Goal: Complete application form

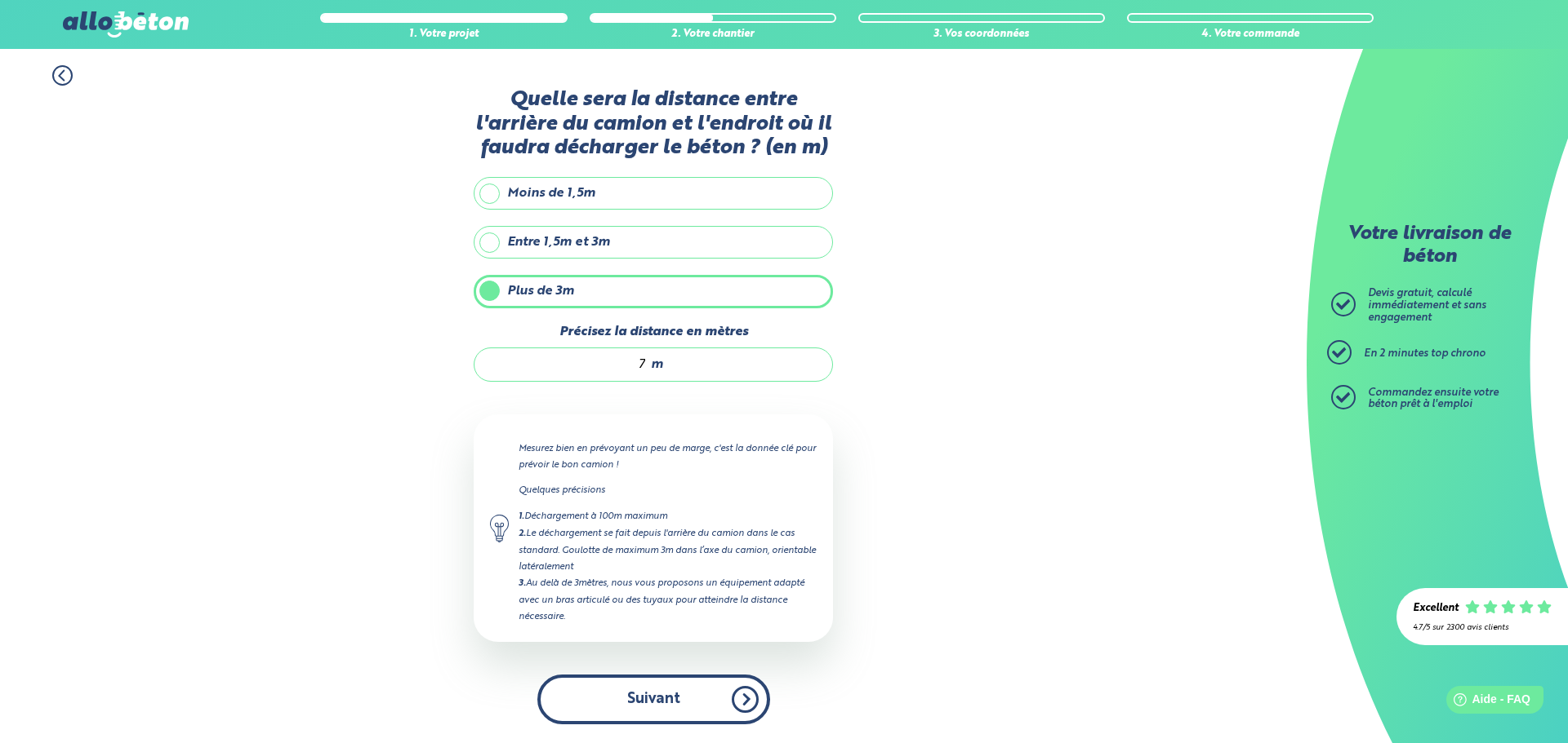
click at [714, 701] on button "Suivant" at bounding box center [653, 700] width 233 height 50
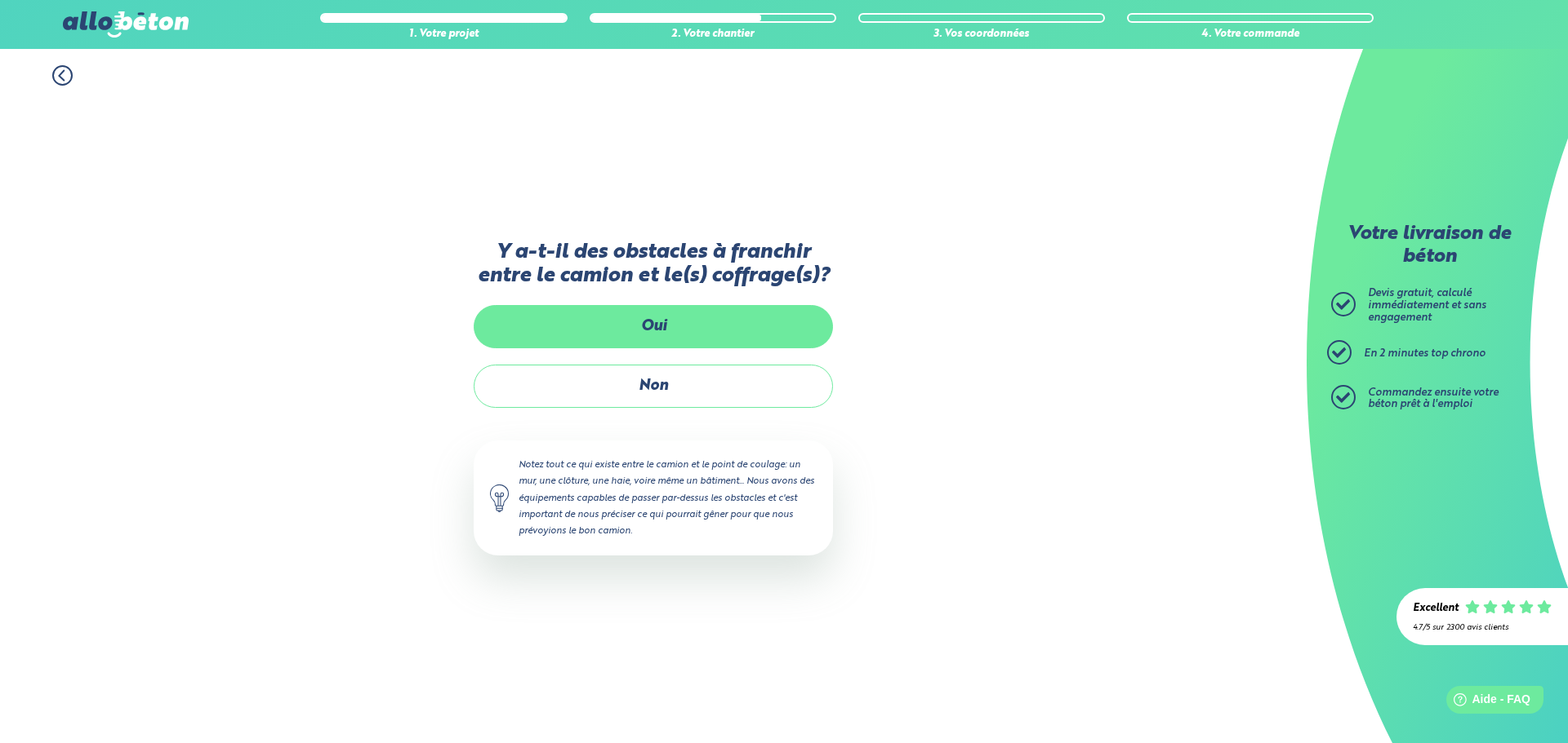
click at [705, 319] on label "Oui" at bounding box center [653, 327] width 359 height 43
click at [0, 0] on input "Oui" at bounding box center [0, 0] width 0 height 0
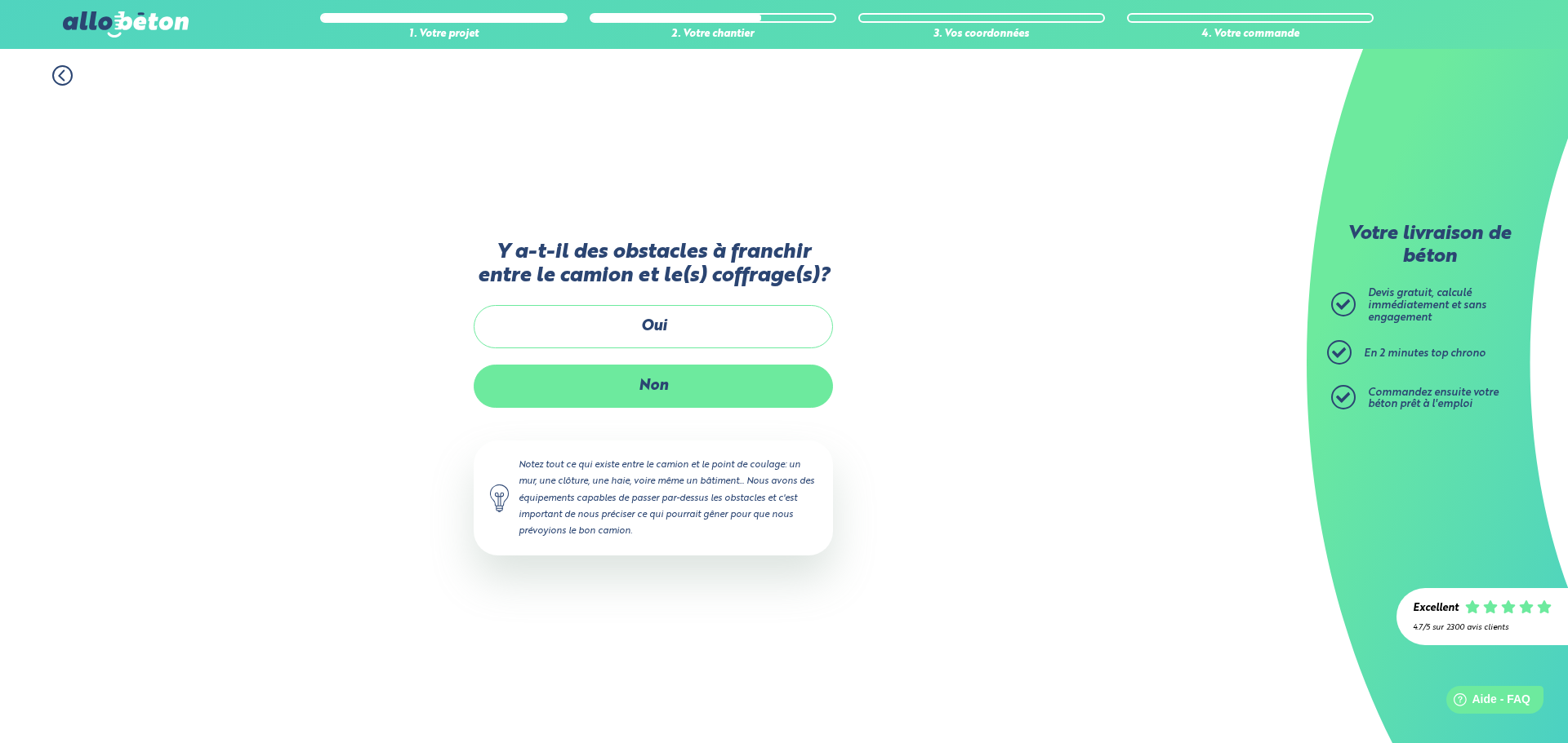
click at [611, 396] on label "Non" at bounding box center [653, 387] width 359 height 43
click at [0, 0] on input "Non" at bounding box center [0, 0] width 0 height 0
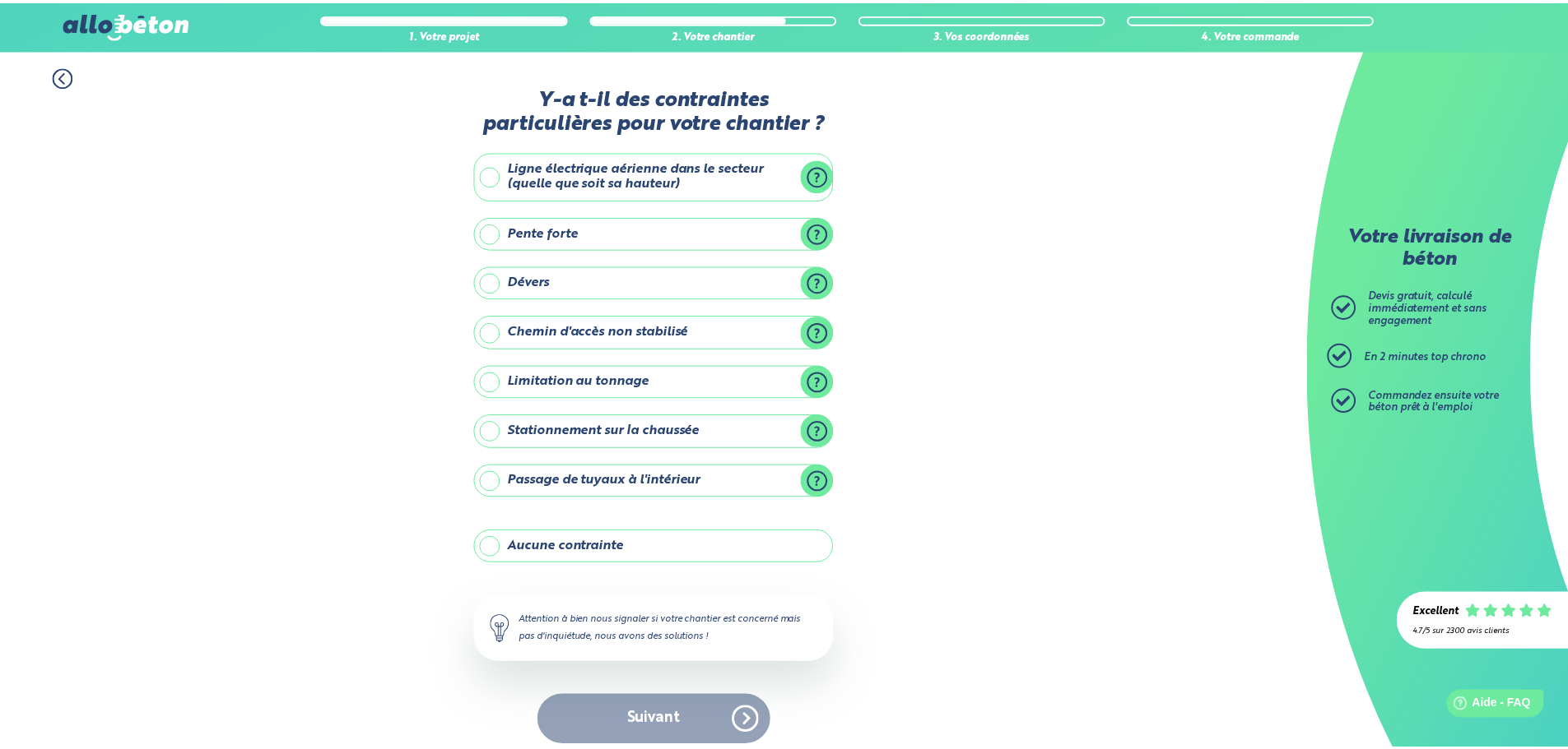
scroll to position [13, 0]
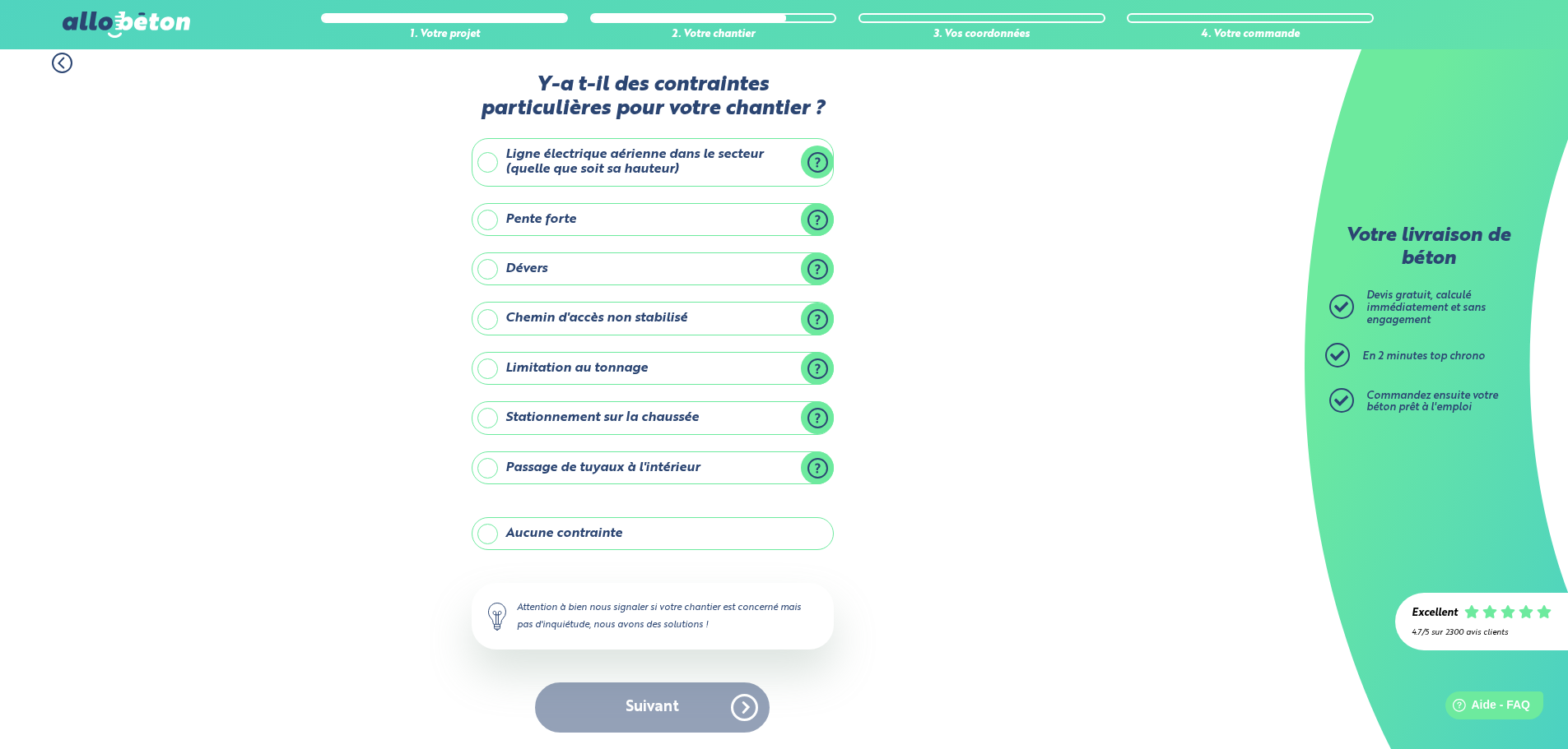
click at [548, 531] on label "Aucune contrainte" at bounding box center [653, 534] width 362 height 33
click at [0, 0] on input "Aucune contrainte" at bounding box center [0, 0] width 0 height 0
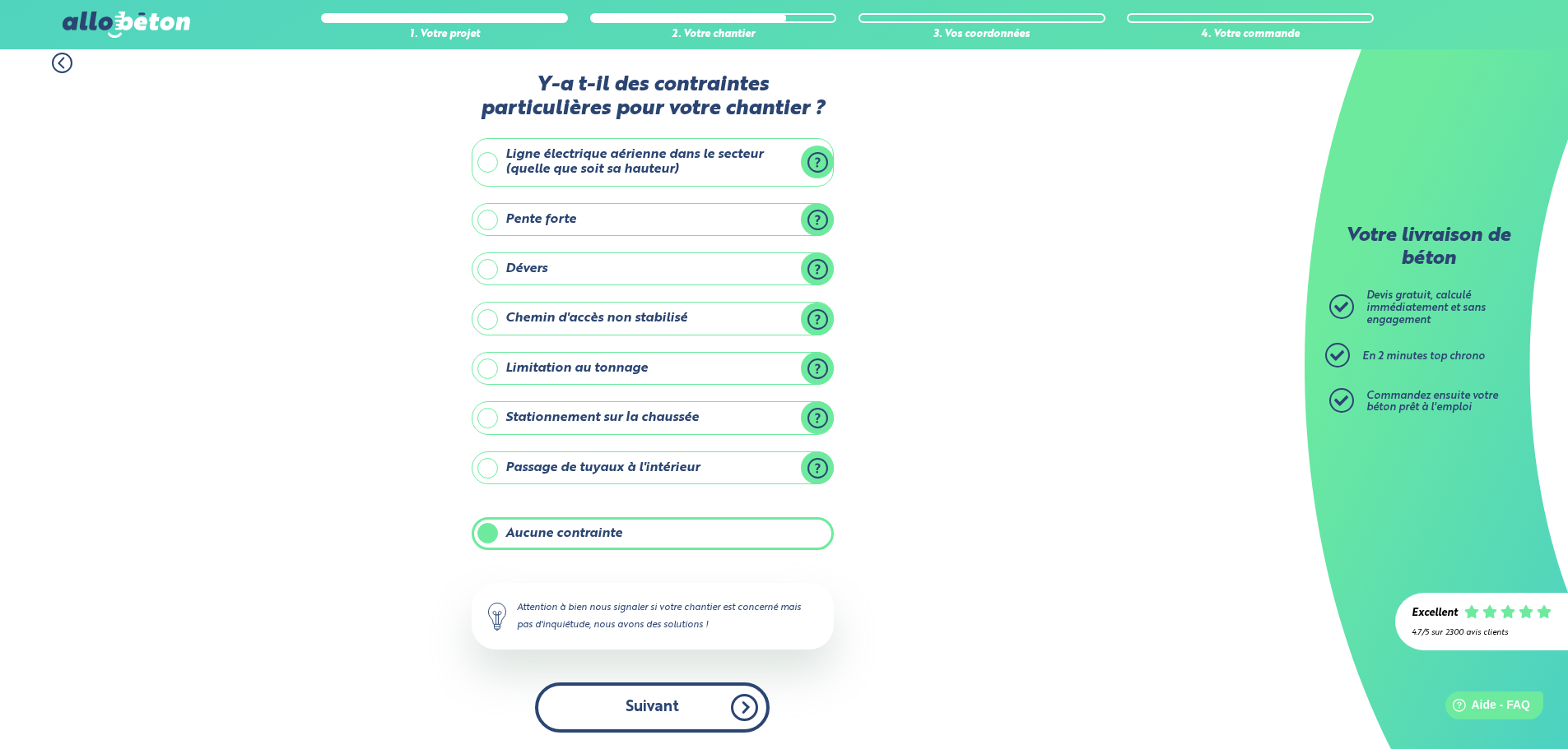
click at [648, 711] on button "Suivant" at bounding box center [652, 708] width 235 height 50
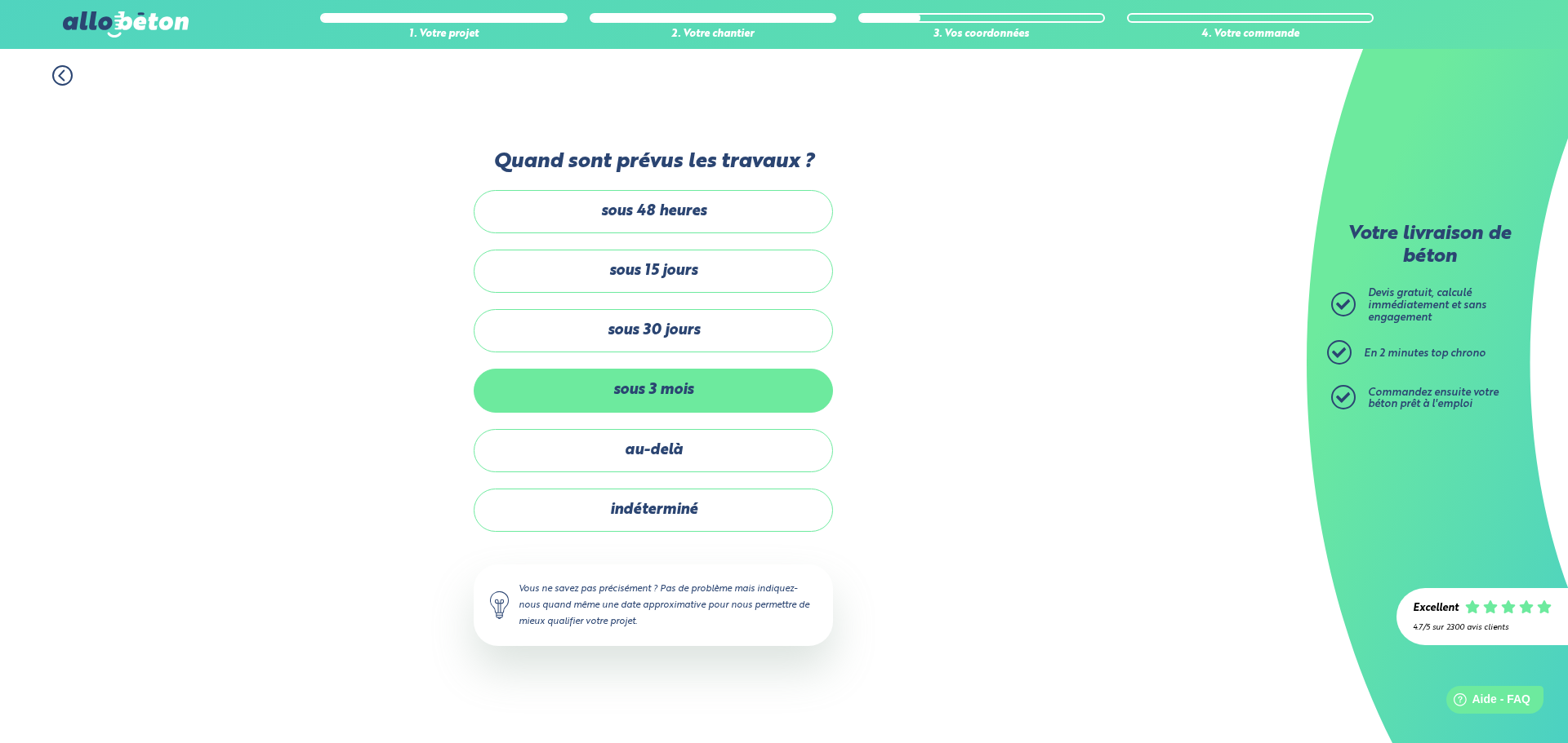
click at [642, 392] on label "sous 3 mois" at bounding box center [653, 391] width 359 height 43
click at [0, 0] on input "sous 3 mois" at bounding box center [0, 0] width 0 height 0
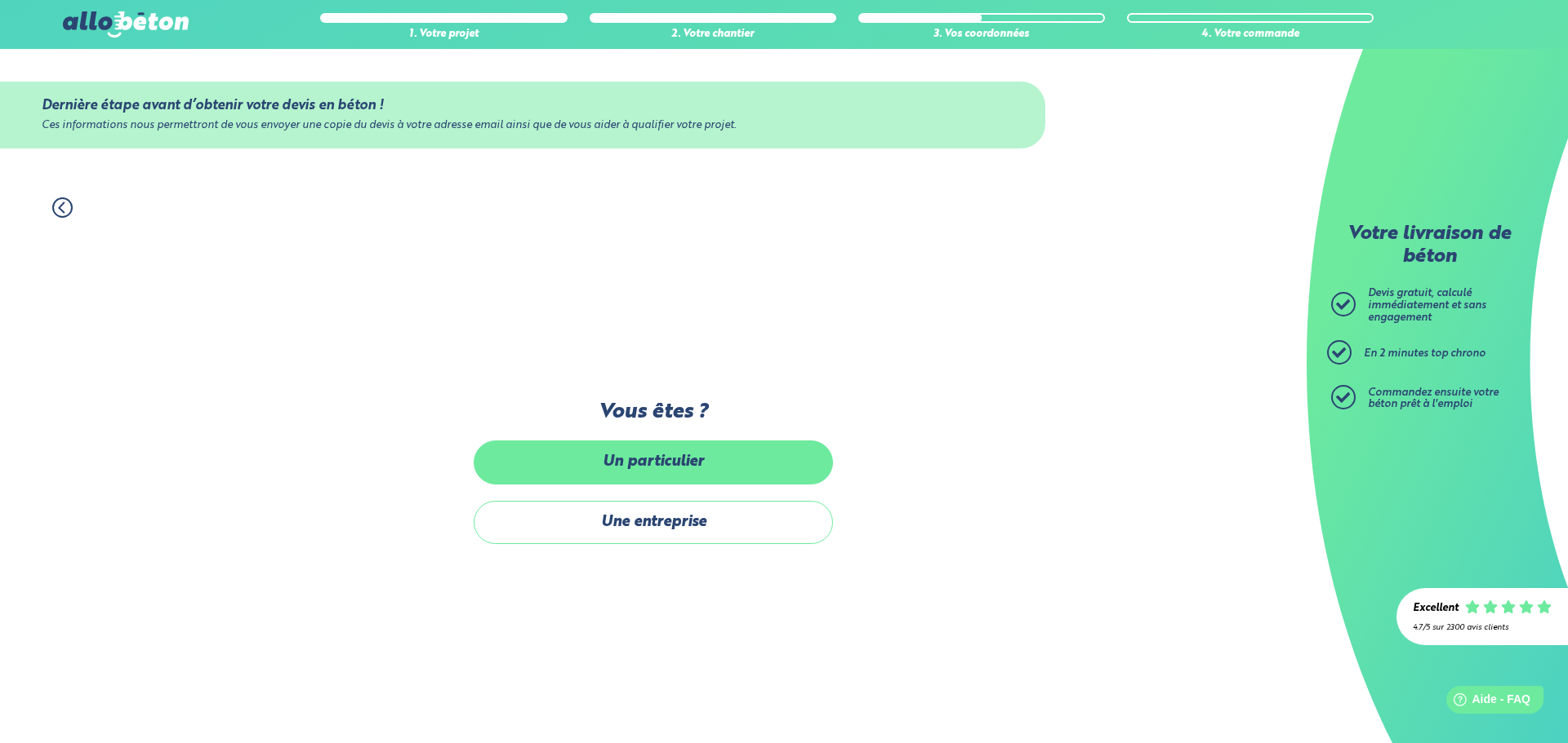
click at [650, 459] on label "Un particulier" at bounding box center [653, 462] width 359 height 43
click at [0, 0] on input "Un particulier" at bounding box center [0, 0] width 0 height 0
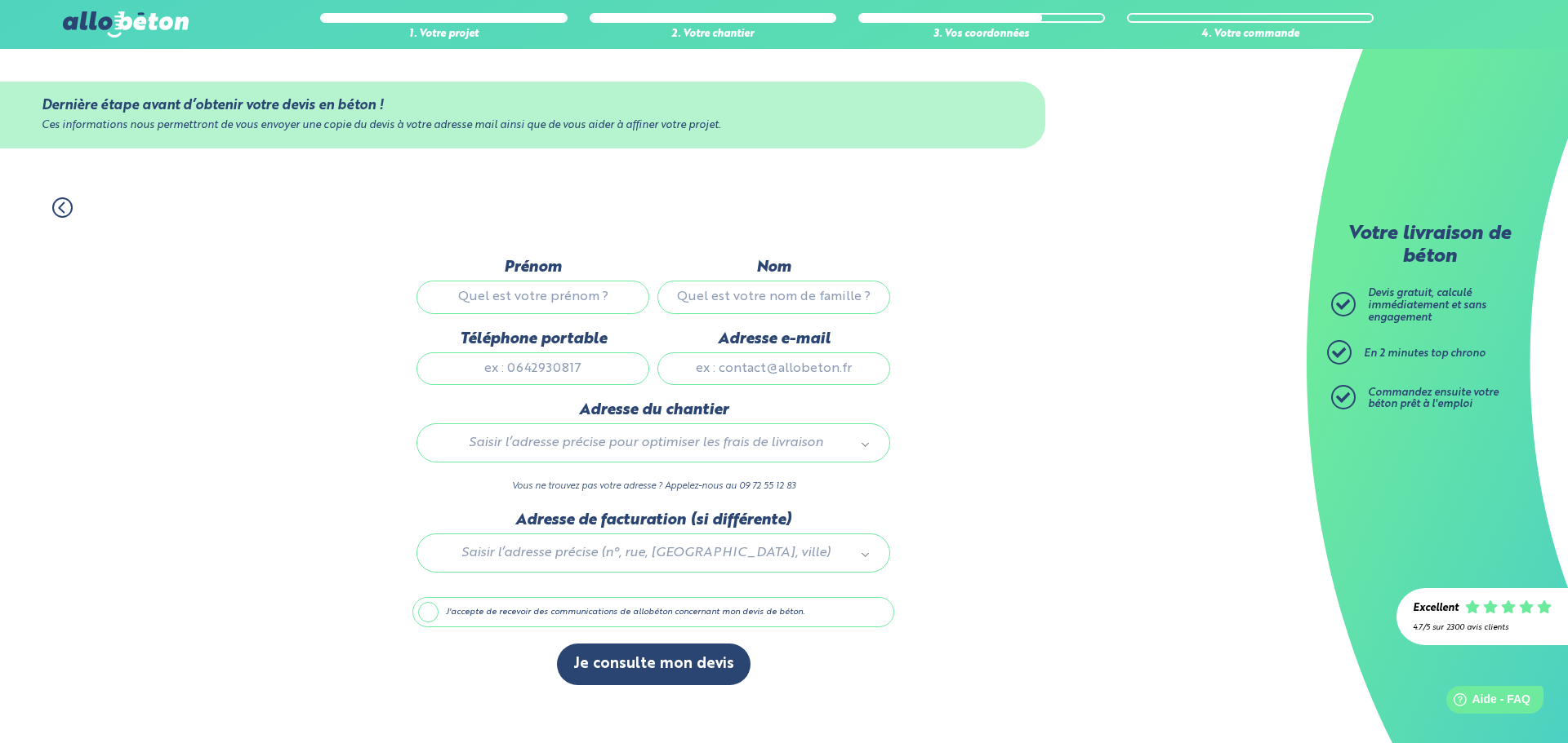
click at [955, 405] on div "1. Votre projet 2. Votre chantier 3. Vos coordonnées 4. Votre commande Dernière…" at bounding box center [653, 462] width 1307 height 562
